Goal: Information Seeking & Learning: Learn about a topic

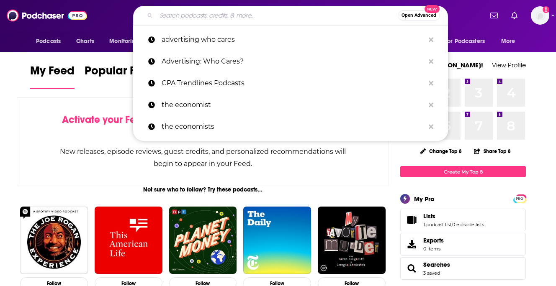
click at [194, 14] on input "Search podcasts, credits, & more..." at bounding box center [276, 15] width 241 height 13
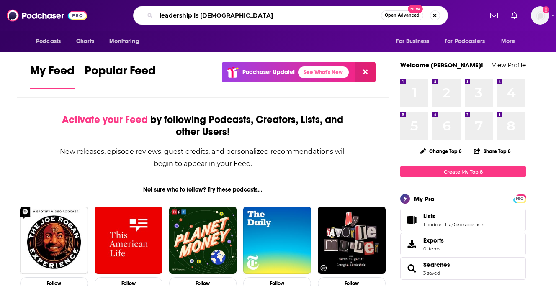
type input "leadership is [DEMOGRAPHIC_DATA]"
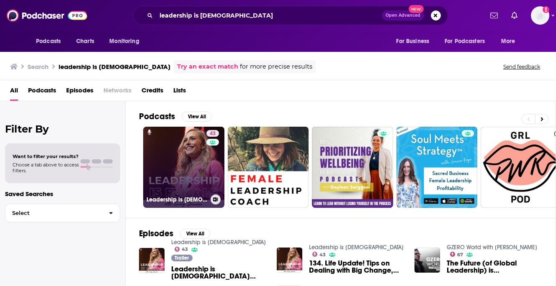
click at [183, 162] on link "43 Leadership is [DEMOGRAPHIC_DATA]" at bounding box center [183, 167] width 81 height 81
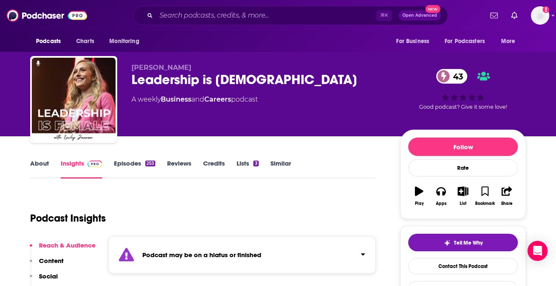
scroll to position [21, 0]
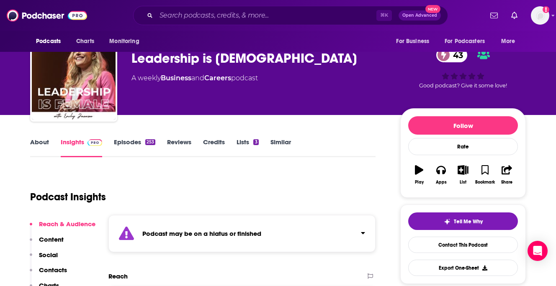
click at [249, 228] on div "Podcast may be on a hiatus or finished" at bounding box center [241, 233] width 267 height 37
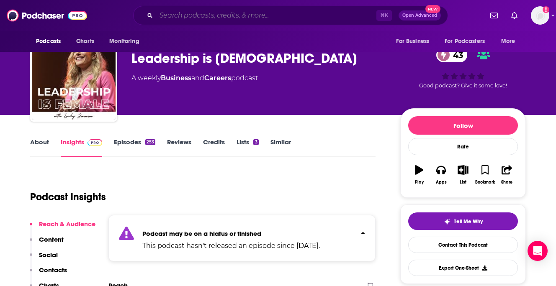
click at [191, 17] on input "Search podcasts, credits, & more..." at bounding box center [266, 15] width 220 height 13
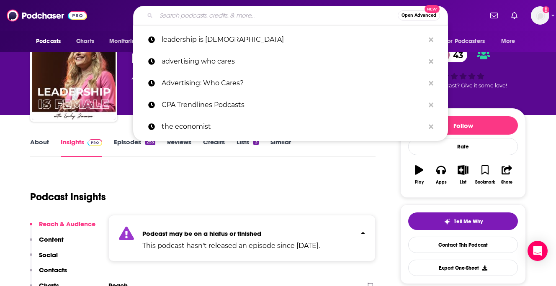
paste input "Girls in Marketing Podcast"
type input "Girls in Marketing Podcast"
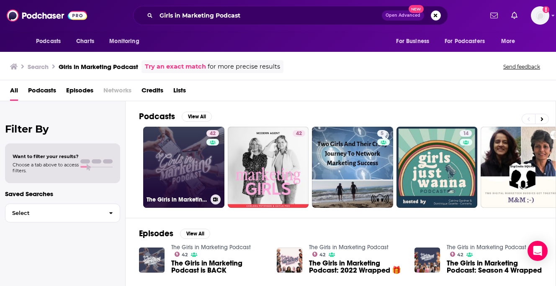
click at [179, 149] on link "42 The Girls in Marketing Podcast" at bounding box center [183, 167] width 81 height 81
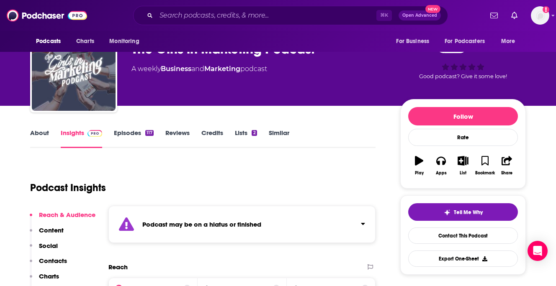
scroll to position [36, 0]
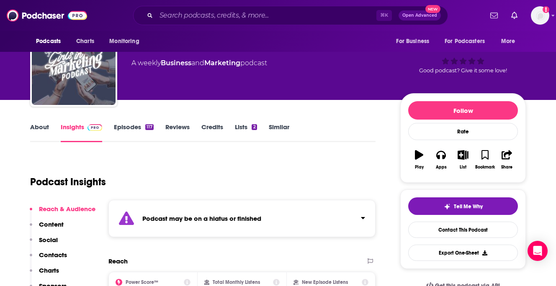
click at [188, 228] on div "Podcast may be on a hiatus or finished" at bounding box center [241, 218] width 267 height 37
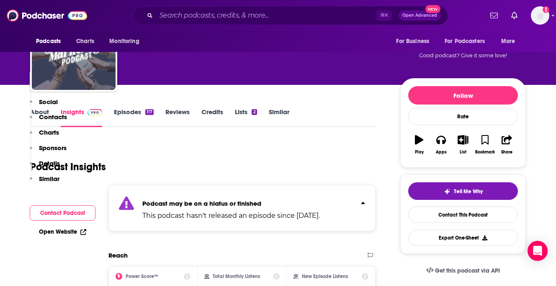
scroll to position [0, 0]
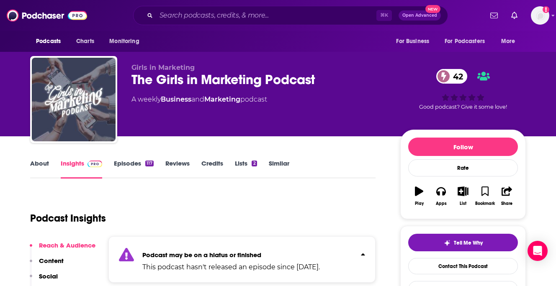
click at [133, 164] on link "Episodes 117" at bounding box center [134, 168] width 40 height 19
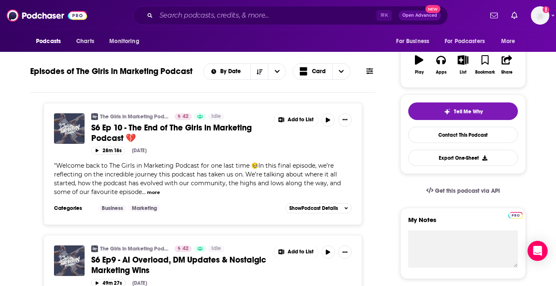
scroll to position [132, 0]
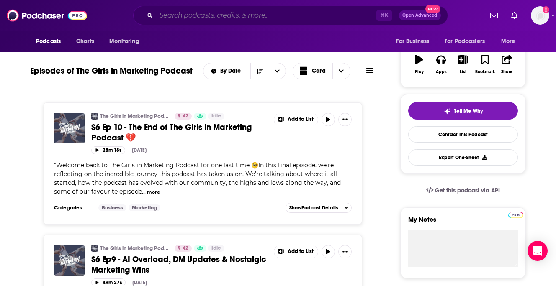
click at [189, 18] on input "Search podcasts, credits, & more..." at bounding box center [266, 15] width 220 height 13
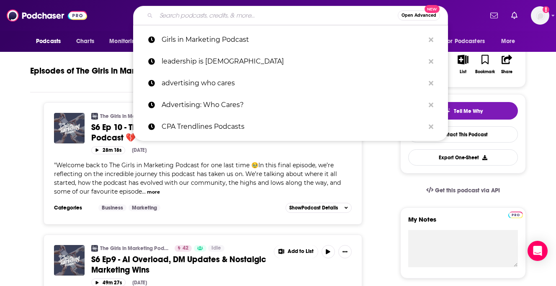
paste input "WomenHeard"
type input "WomenHeard"
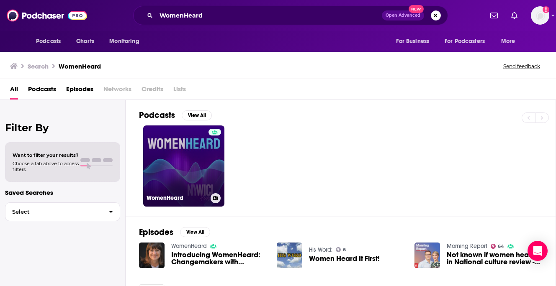
click at [188, 142] on link "WomenHeard" at bounding box center [183, 166] width 81 height 81
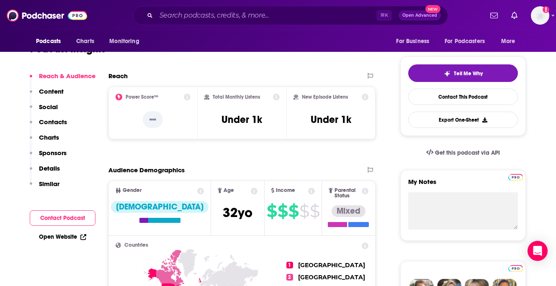
scroll to position [97, 0]
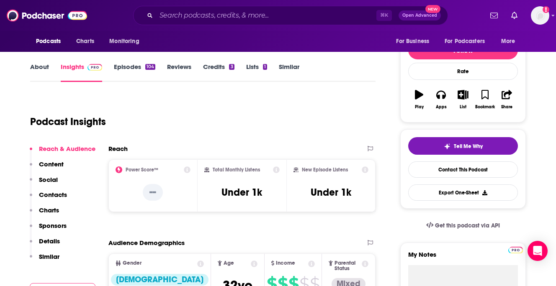
click at [130, 69] on link "Episodes 104" at bounding box center [134, 72] width 41 height 19
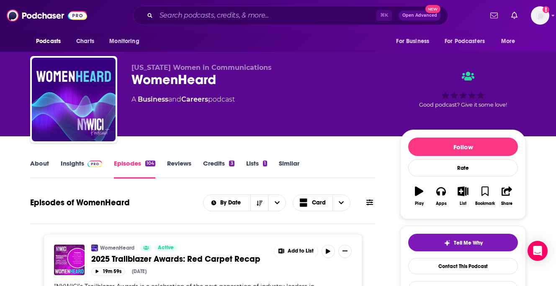
click at [42, 161] on link "About" at bounding box center [39, 168] width 19 height 19
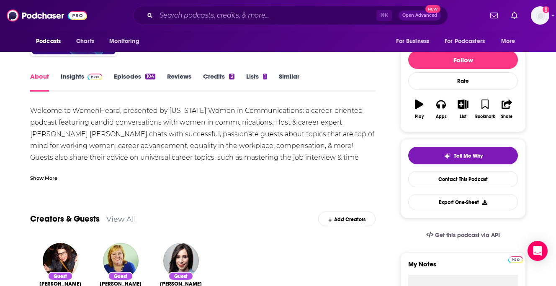
scroll to position [43, 0]
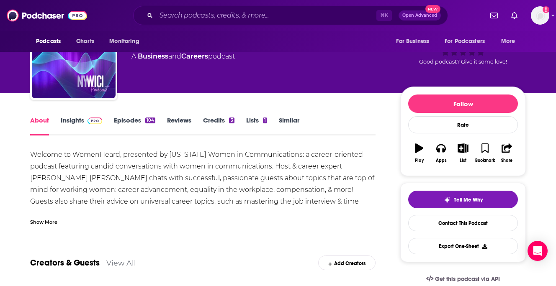
click at [76, 121] on link "Insights" at bounding box center [81, 125] width 41 height 19
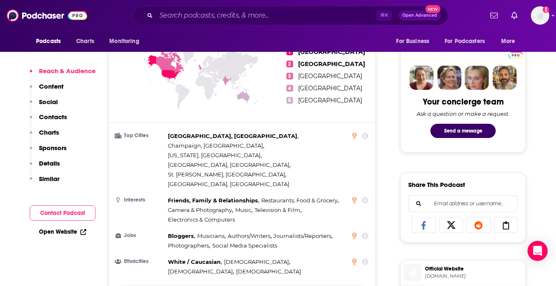
scroll to position [390, 0]
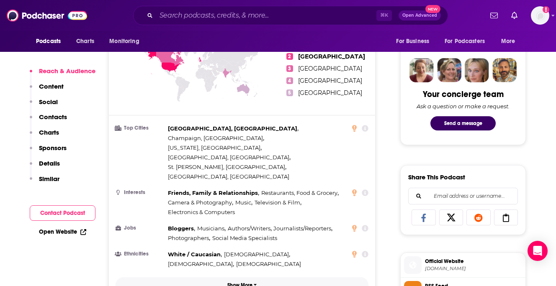
click at [252, 277] on button "Show More" at bounding box center [242, 284] width 253 height 15
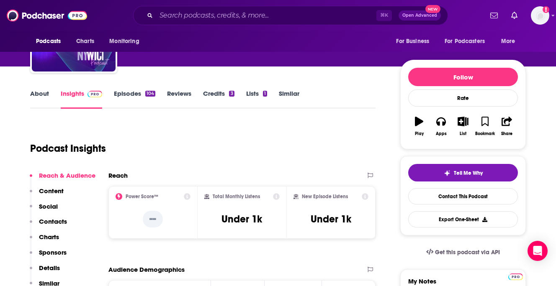
scroll to position [0, 0]
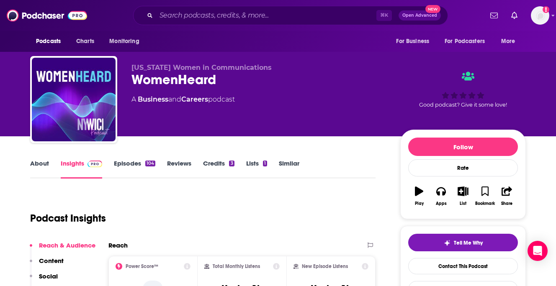
click at [135, 166] on link "Episodes 104" at bounding box center [134, 168] width 41 height 19
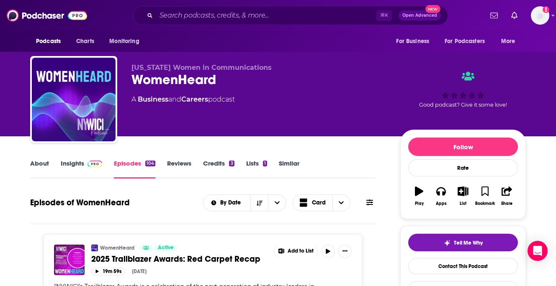
click at [178, 162] on link "Reviews" at bounding box center [179, 168] width 24 height 19
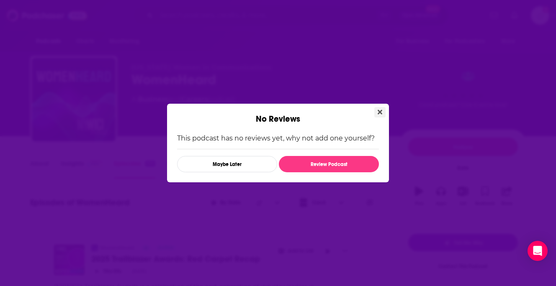
click at [385, 109] on button "Close" at bounding box center [379, 112] width 11 height 10
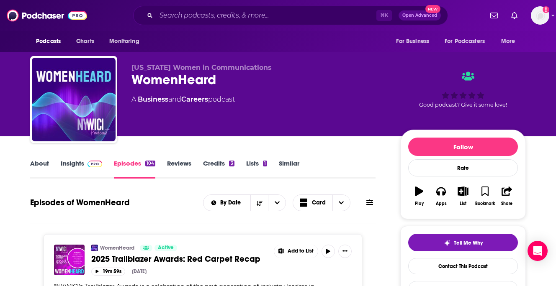
click at [217, 164] on link "Credits 3" at bounding box center [218, 168] width 31 height 19
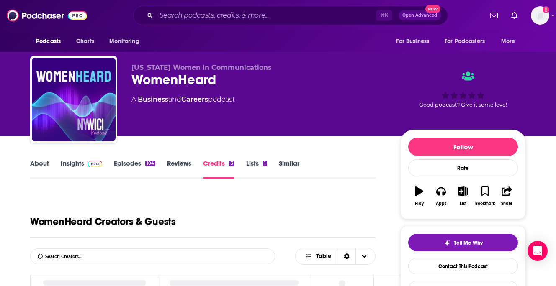
click at [252, 163] on link "Lists 1" at bounding box center [256, 168] width 21 height 19
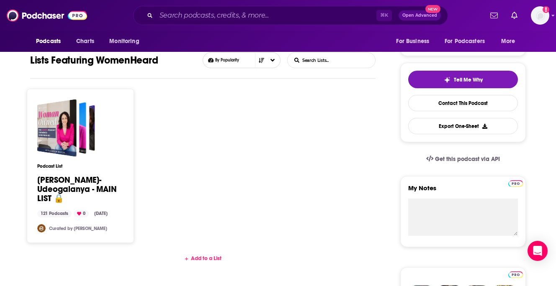
scroll to position [59, 0]
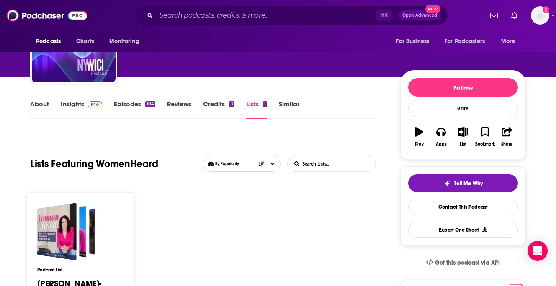
click at [173, 101] on link "Reviews" at bounding box center [179, 109] width 24 height 19
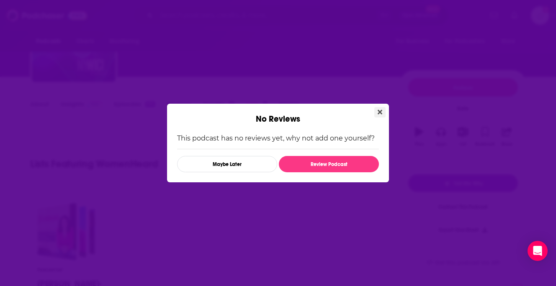
click at [378, 109] on icon "Close" at bounding box center [380, 112] width 5 height 7
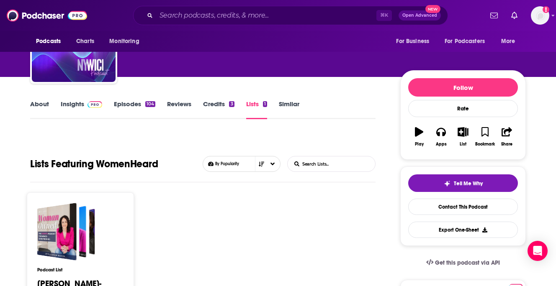
scroll to position [59, 0]
click at [118, 105] on link "Episodes 104" at bounding box center [134, 109] width 41 height 19
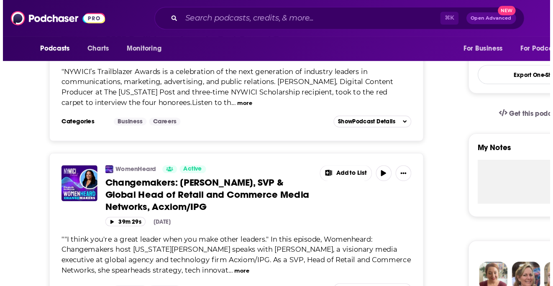
scroll to position [246, 0]
